Goal: Task Accomplishment & Management: Use online tool/utility

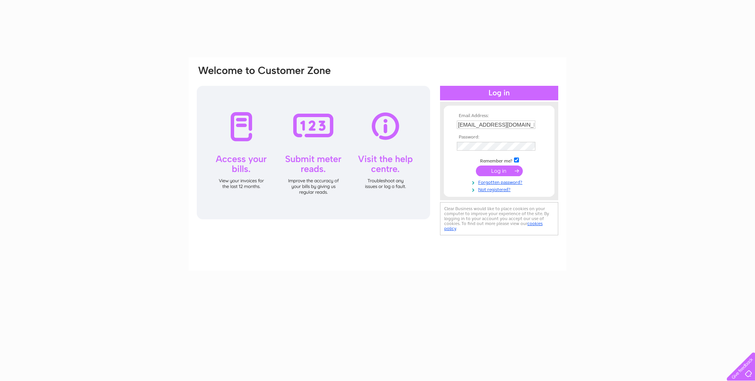
click at [491, 169] on input "submit" at bounding box center [499, 170] width 47 height 11
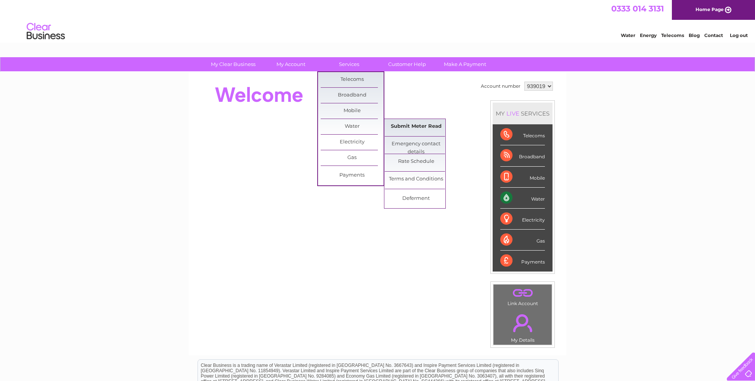
click at [393, 124] on link "Submit Meter Read" at bounding box center [416, 126] width 63 height 15
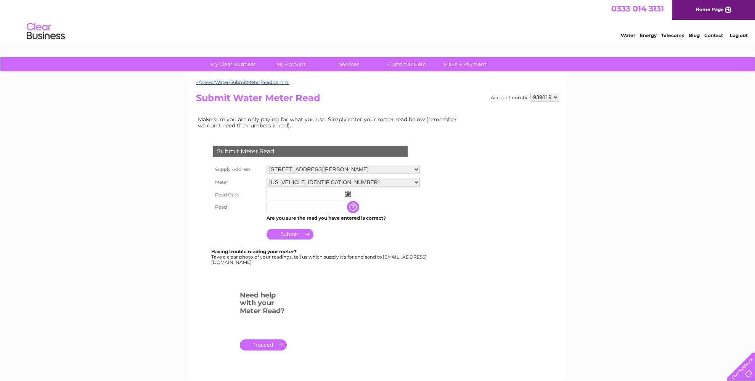
click at [348, 192] on img at bounding box center [348, 194] width 6 height 6
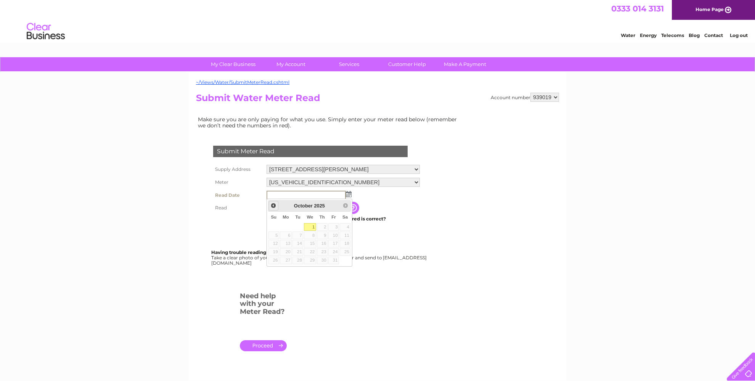
click at [275, 205] on span "Prev" at bounding box center [273, 205] width 6 height 6
click at [298, 258] on link "30" at bounding box center [297, 260] width 11 height 8
type input "2025/09/30"
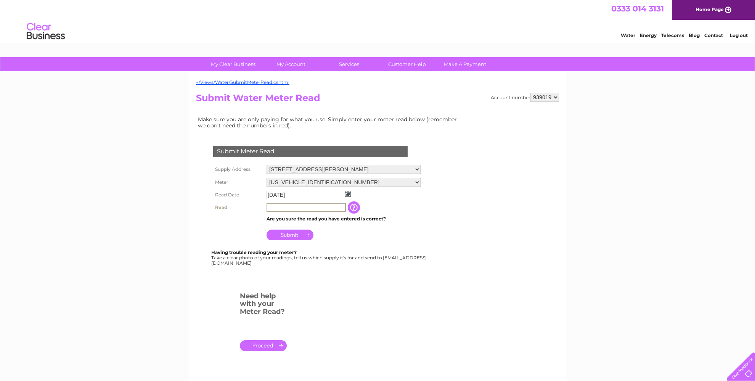
click at [280, 207] on input "text" at bounding box center [305, 207] width 79 height 9
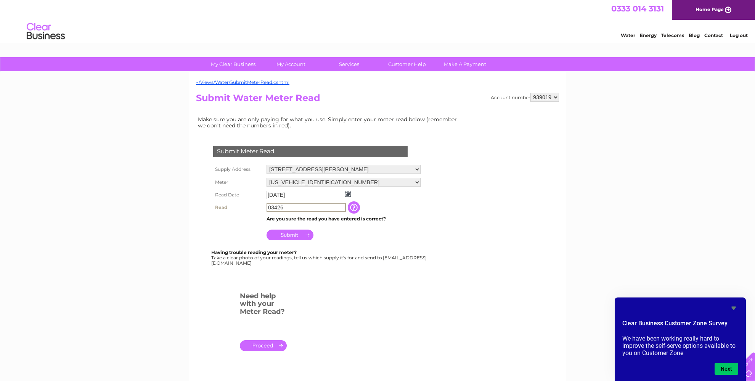
type input "03426"
click at [286, 232] on input "Submit" at bounding box center [289, 234] width 47 height 11
